Goal: Go to known website: Access a specific website the user already knows

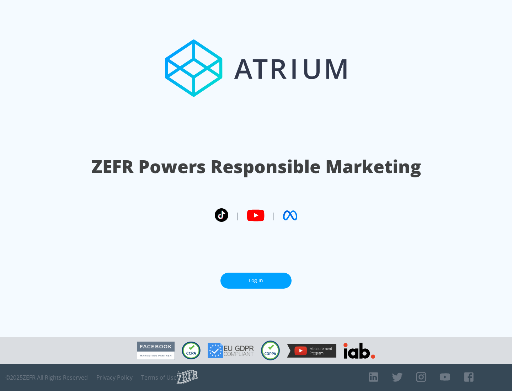
click at [256, 280] on link "Log In" at bounding box center [255, 281] width 71 height 16
